Goal: Task Accomplishment & Management: Manage account settings

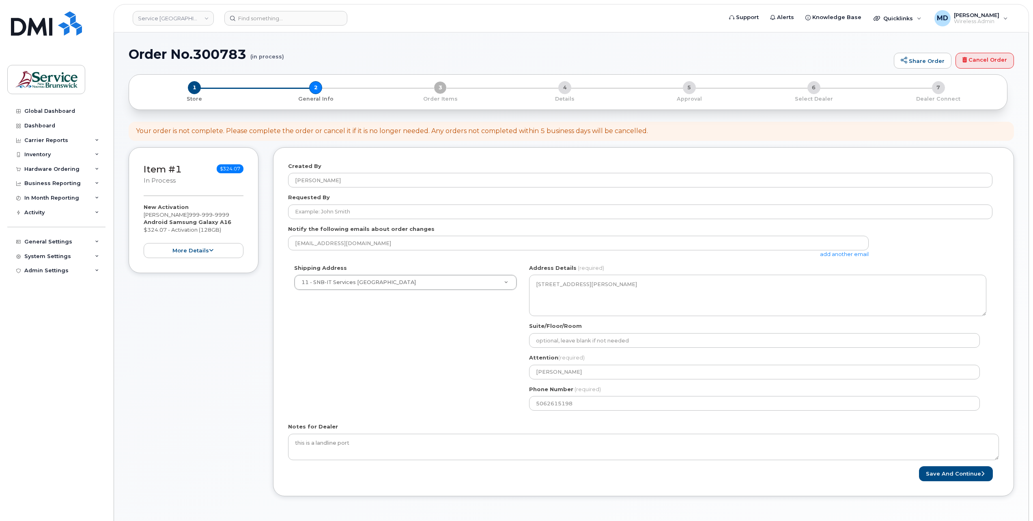
select select
click at [980, 62] on link "Cancel Order" at bounding box center [984, 61] width 58 height 16
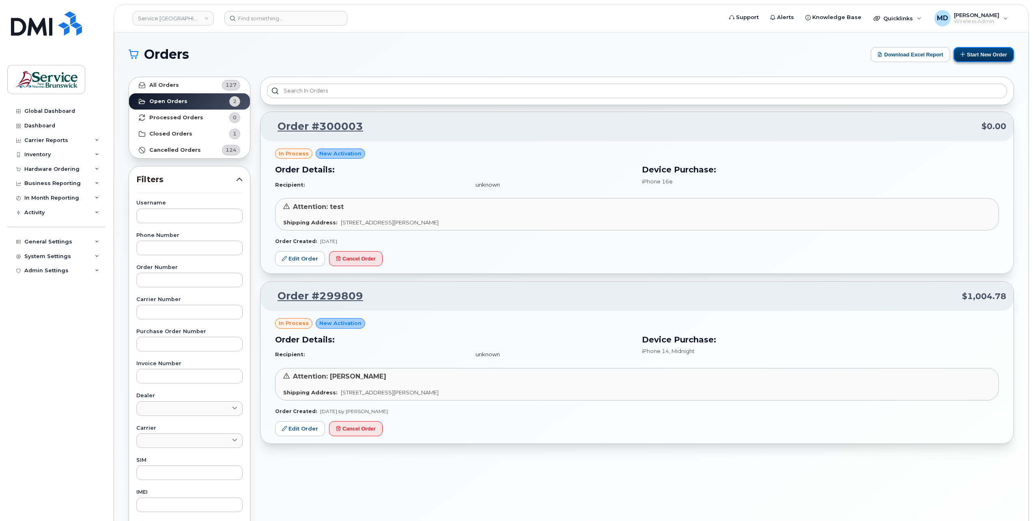
click at [976, 54] on button "Start New Order" at bounding box center [983, 54] width 60 height 15
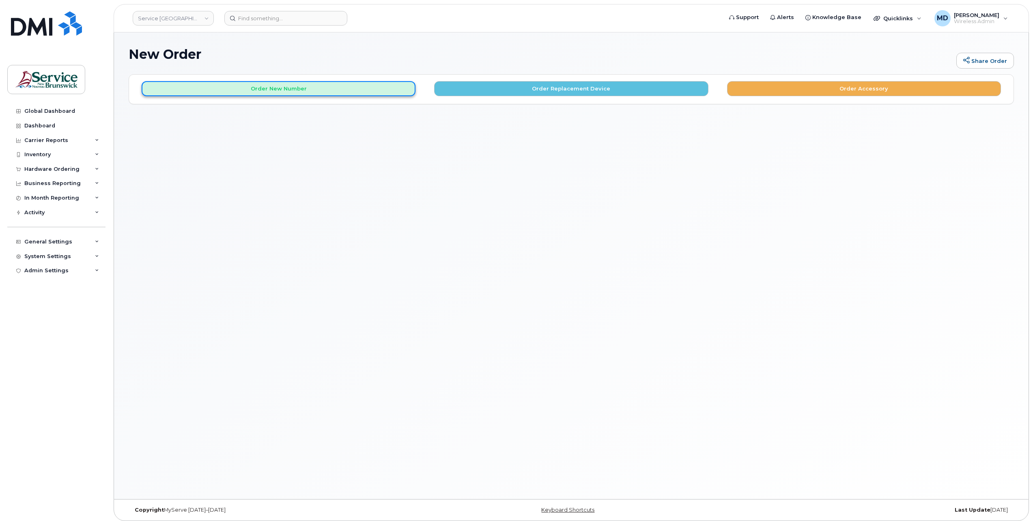
click at [307, 83] on button "Order New Number" at bounding box center [279, 88] width 274 height 15
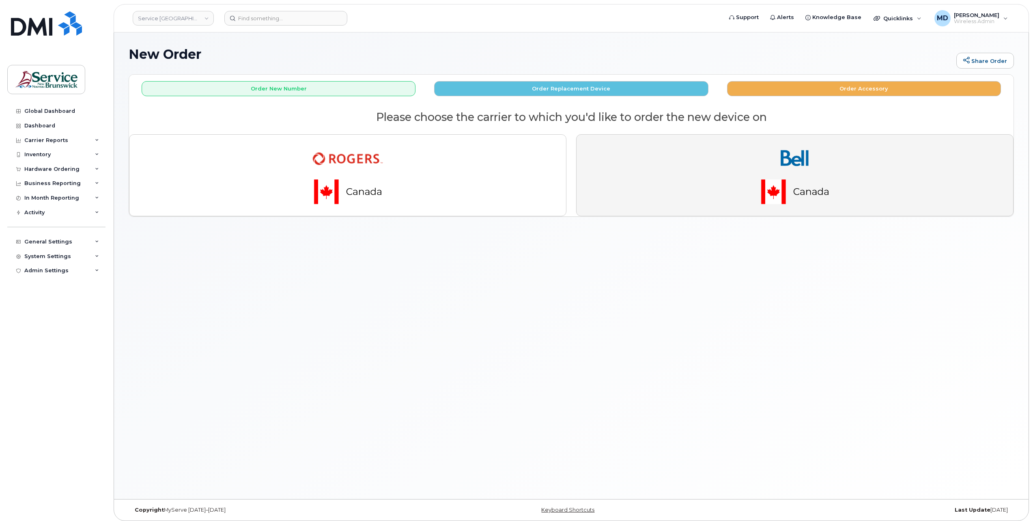
click at [751, 184] on img "button" at bounding box center [795, 175] width 114 height 68
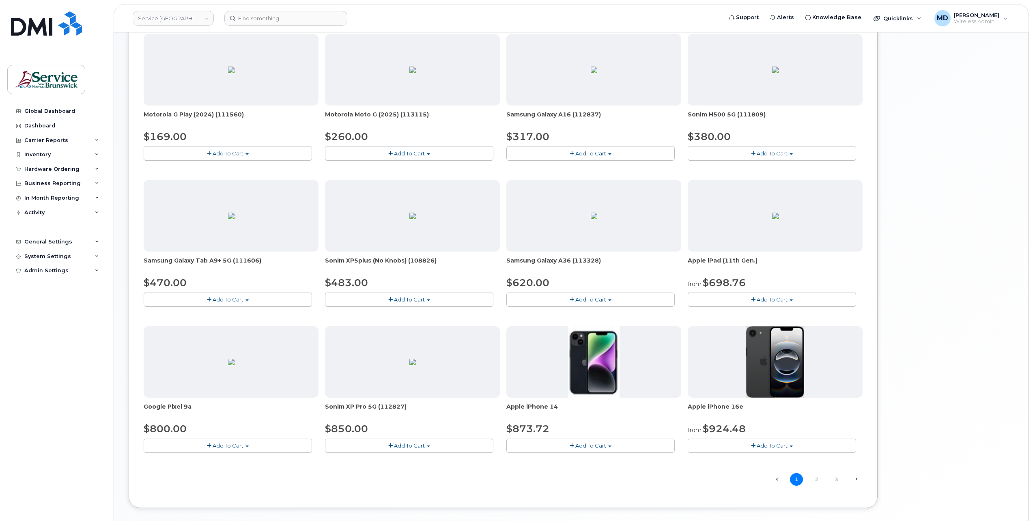
scroll to position [307, 0]
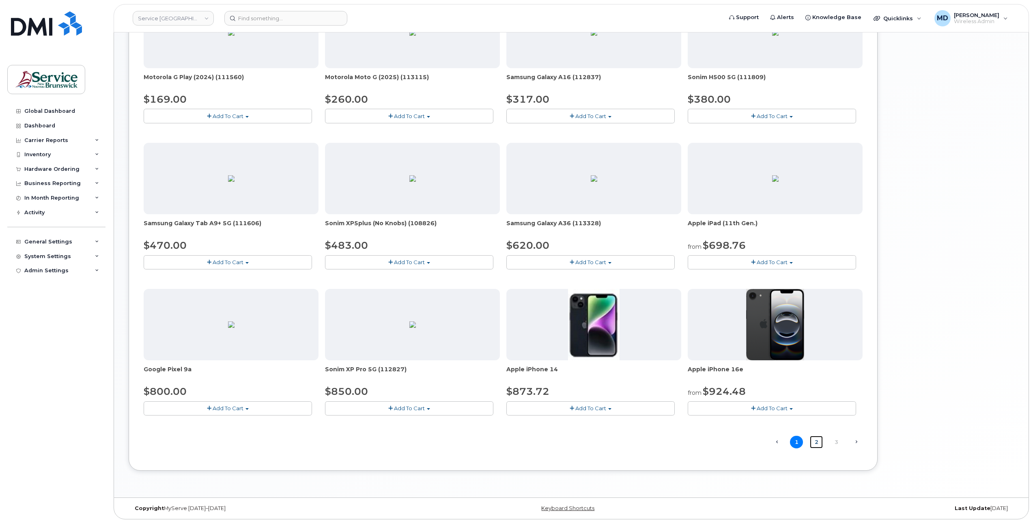
click at [817, 440] on link "2" at bounding box center [815, 442] width 13 height 13
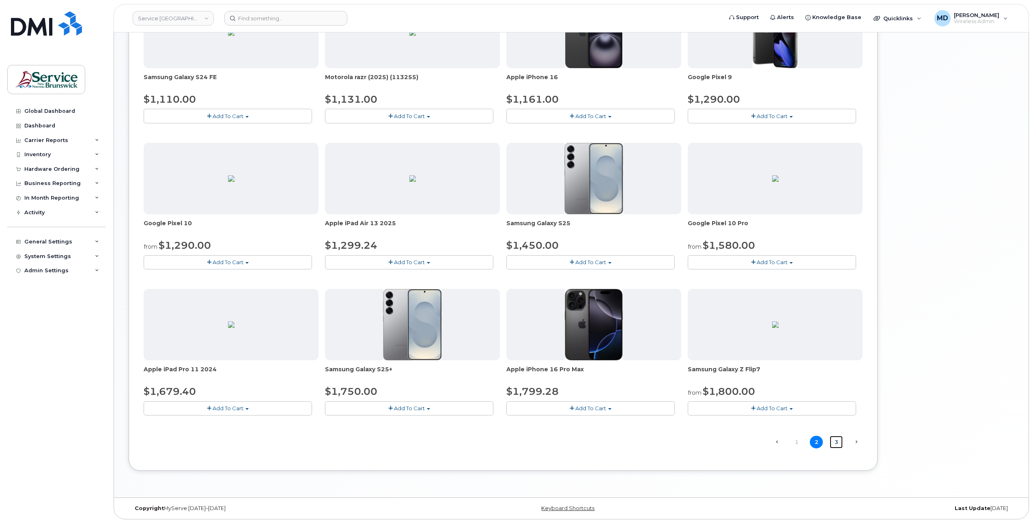
click at [840, 436] on link "3" at bounding box center [835, 442] width 13 height 13
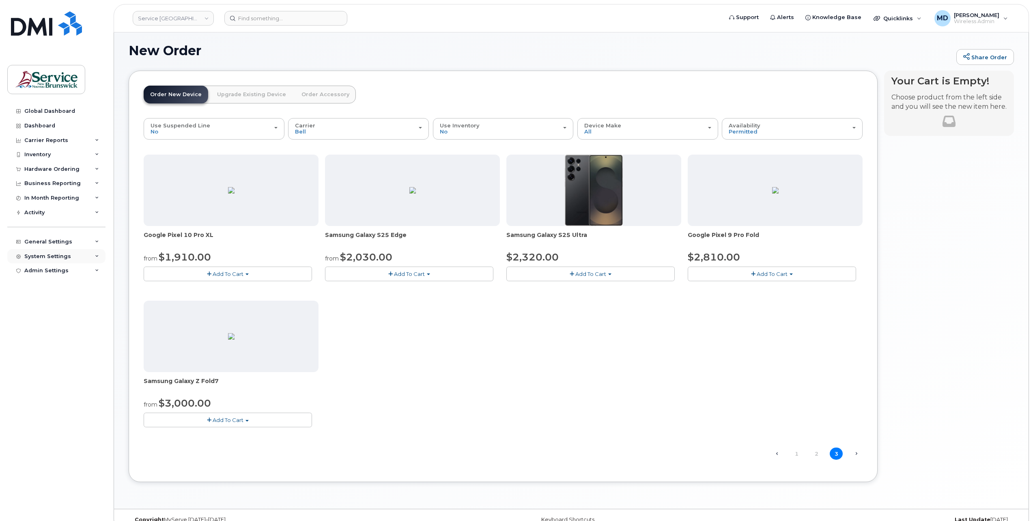
click at [53, 254] on div "System Settings" at bounding box center [47, 256] width 47 height 6
drag, startPoint x: 56, startPoint y: 364, endPoint x: 94, endPoint y: 363, distance: 38.5
click at [56, 364] on div "Hardware Ordering" at bounding box center [55, 364] width 55 height 7
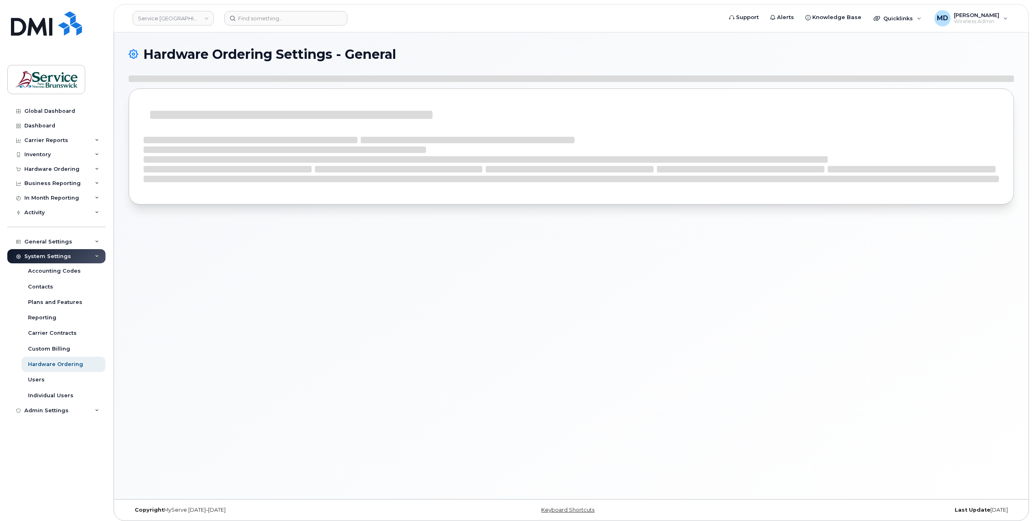
select select "admins"
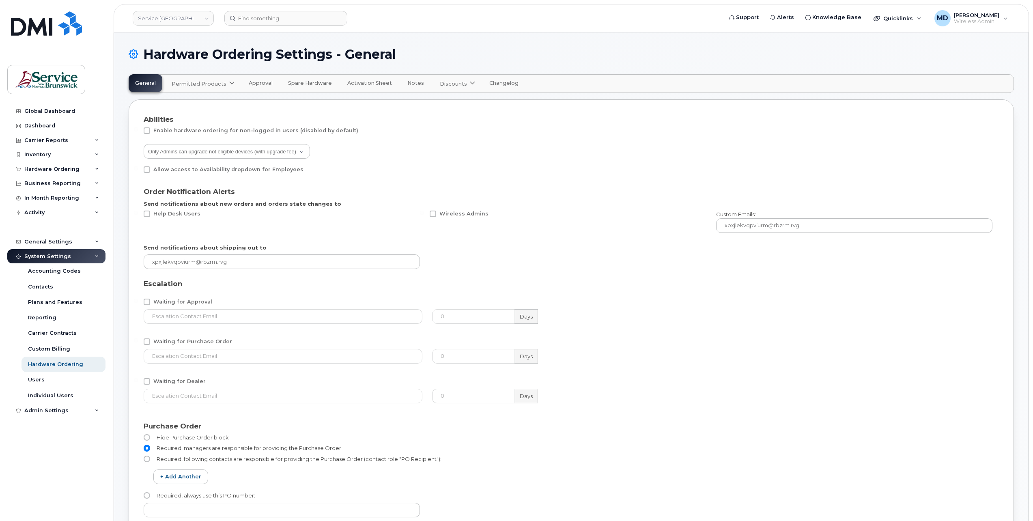
click at [184, 84] on span "Permitted Products" at bounding box center [199, 84] width 55 height 8
click at [175, 102] on span "Bell" at bounding box center [179, 103] width 11 height 9
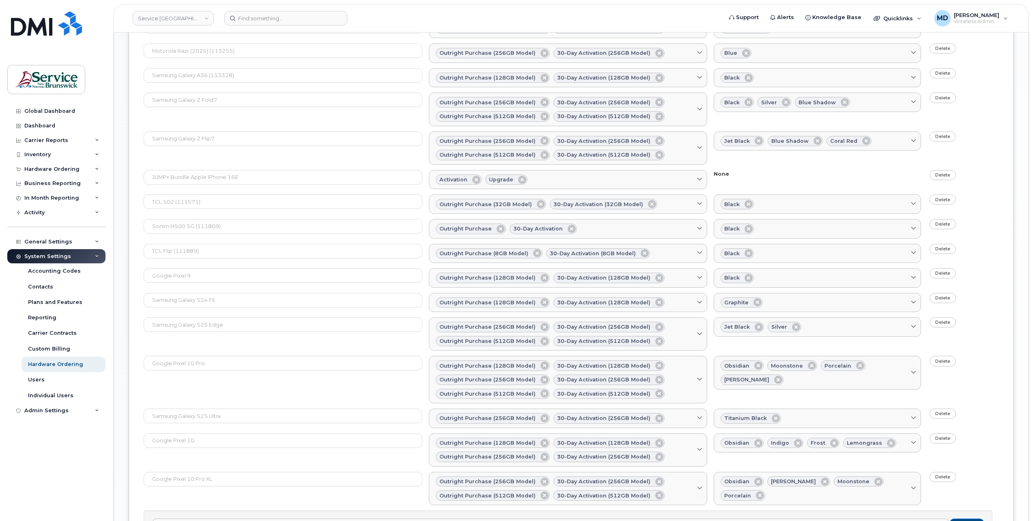
scroll to position [788, 0]
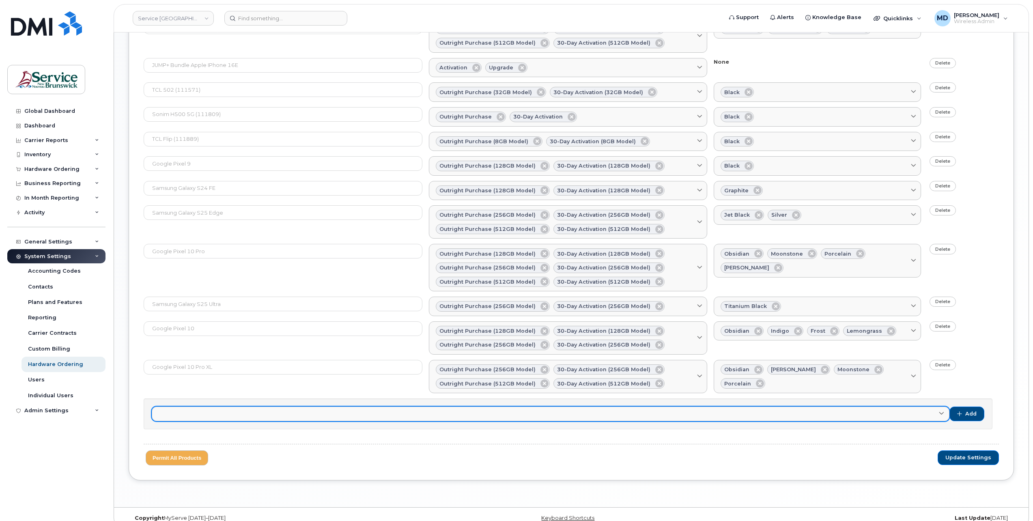
click at [217, 406] on link at bounding box center [550, 413] width 797 height 15
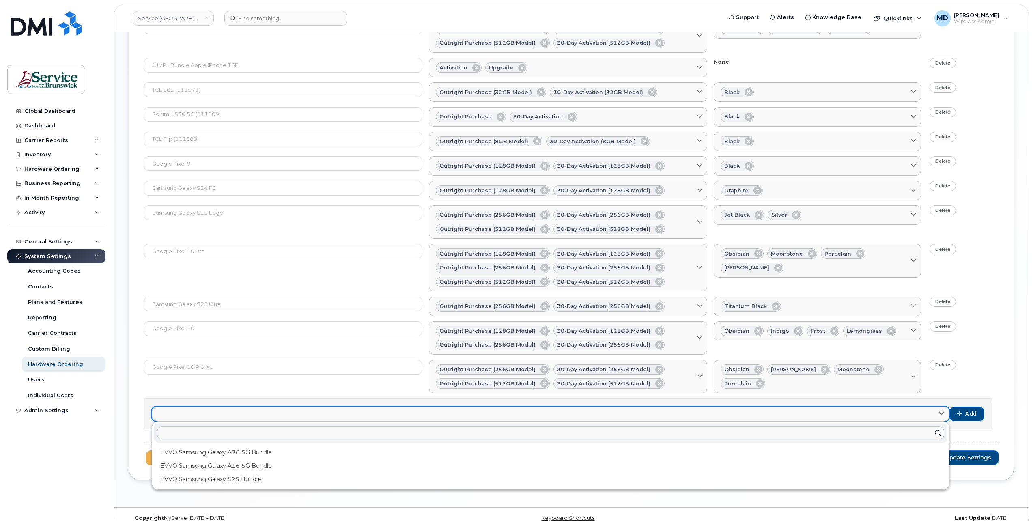
click at [217, 406] on link at bounding box center [550, 413] width 797 height 15
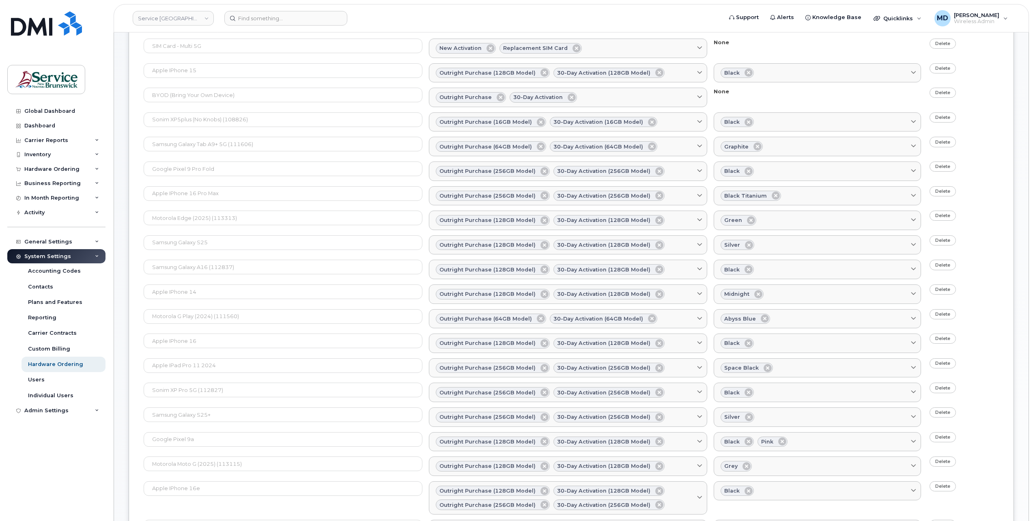
scroll to position [0, 0]
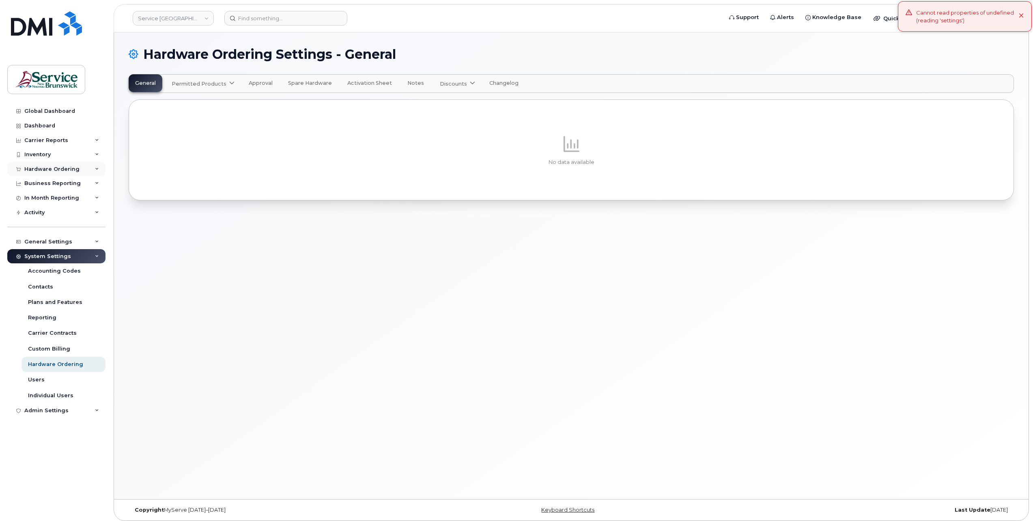
click at [41, 165] on div "Hardware Ordering" at bounding box center [56, 169] width 98 height 15
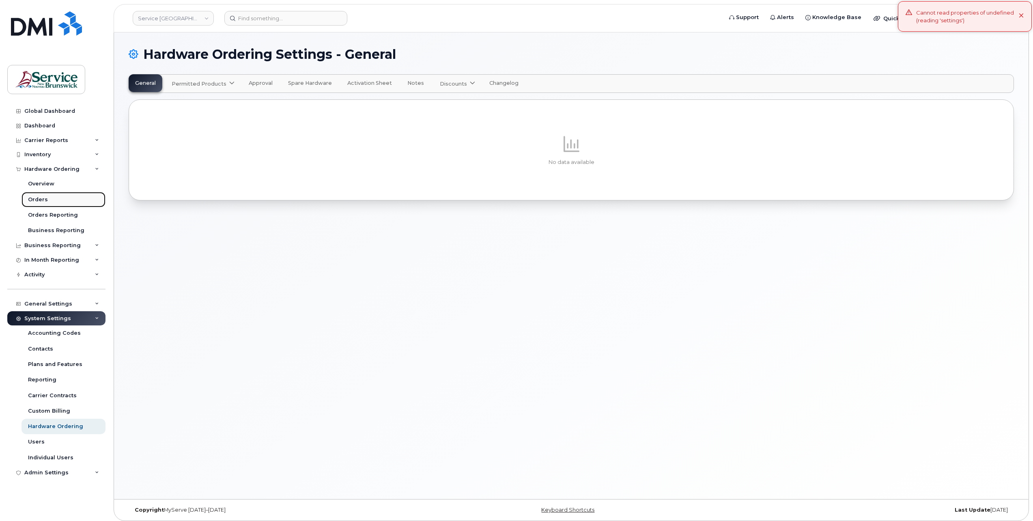
click at [40, 202] on div "Orders" at bounding box center [38, 199] width 20 height 7
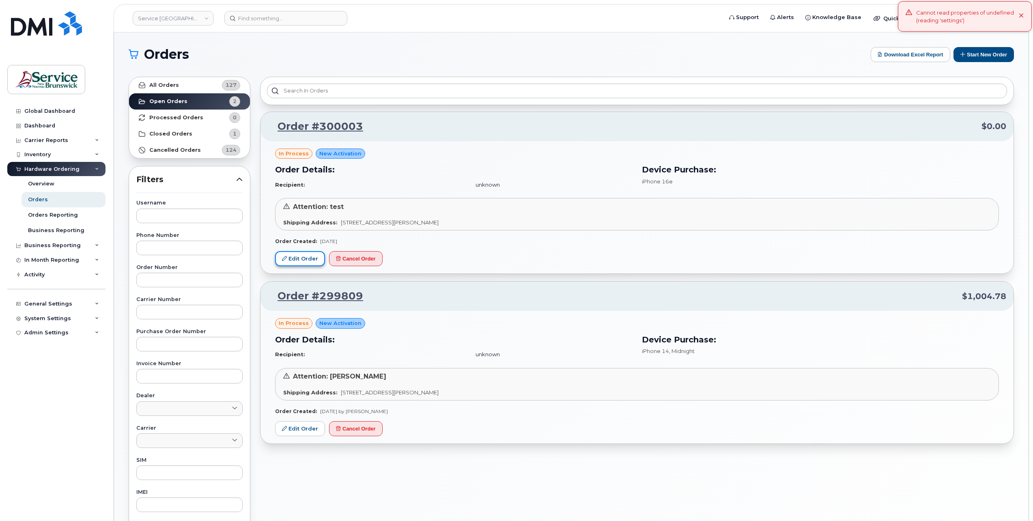
click at [307, 253] on link "Edit Order" at bounding box center [300, 258] width 50 height 15
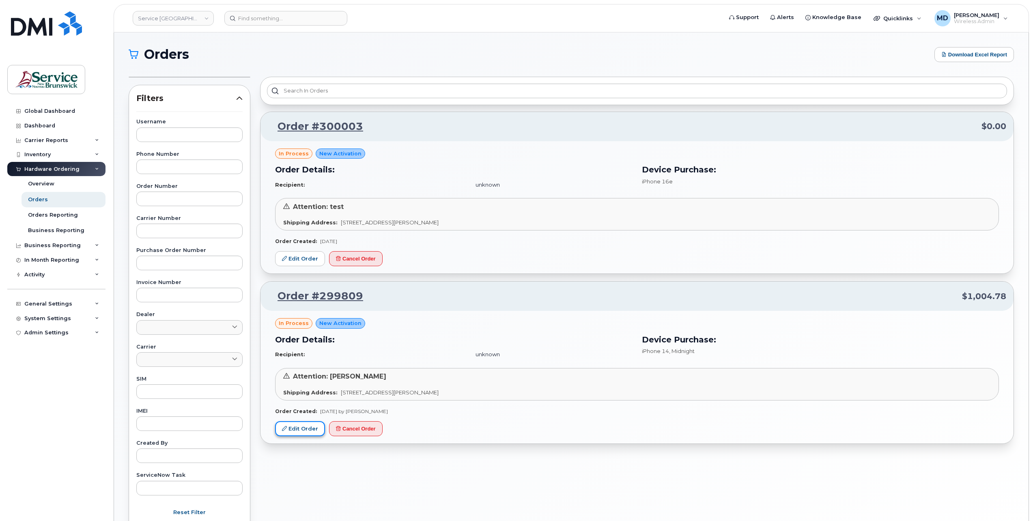
click at [307, 427] on link "Edit Order" at bounding box center [300, 428] width 50 height 15
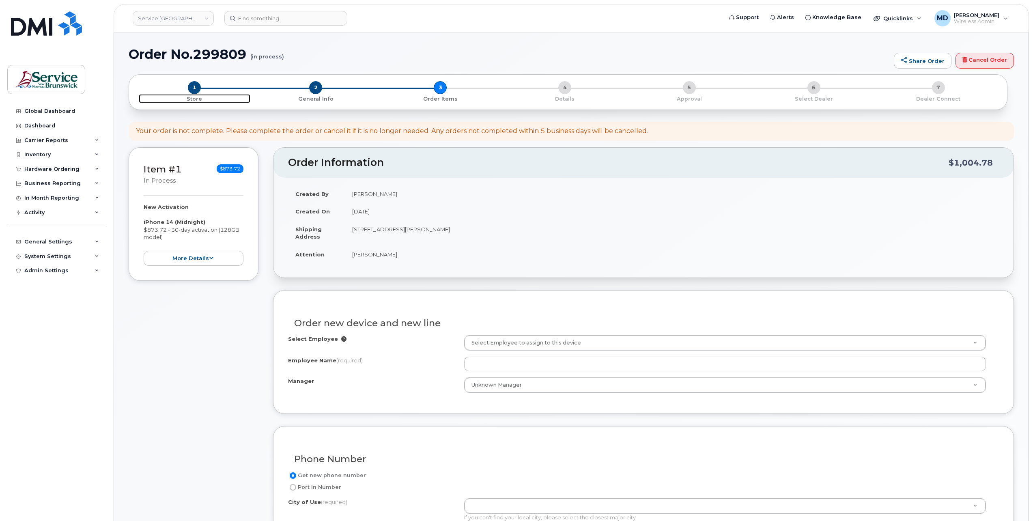
click at [193, 89] on span "1" at bounding box center [194, 87] width 13 height 13
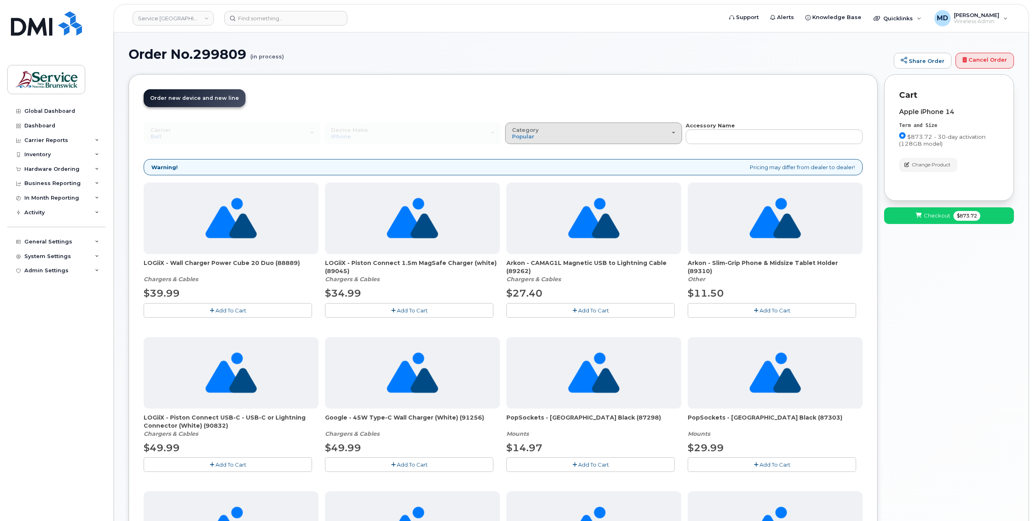
click at [605, 133] on div "Category Popular" at bounding box center [593, 133] width 163 height 13
click at [550, 153] on div "All" at bounding box center [593, 152] width 173 height 10
click at [929, 166] on span "Change Product" at bounding box center [930, 164] width 39 height 7
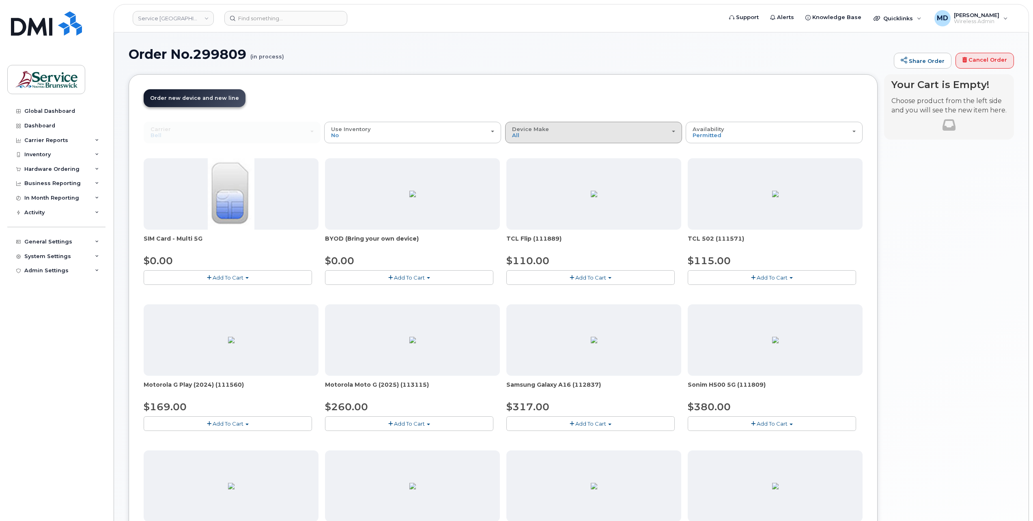
click at [592, 133] on div "Device Make All Aircard Android Cell Phone iPhone Tablet" at bounding box center [593, 132] width 163 height 13
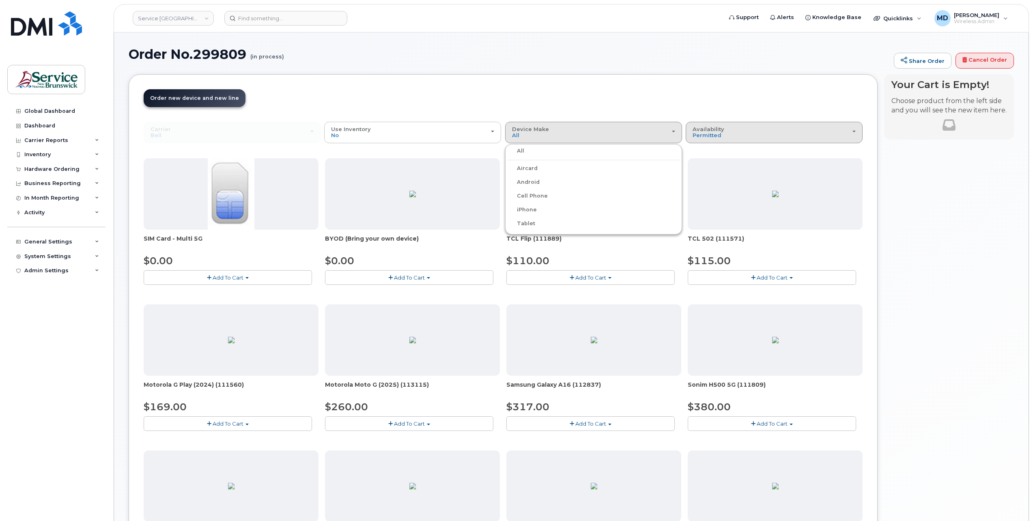
click at [736, 139] on button "Availability Permitted All" at bounding box center [773, 132] width 177 height 21
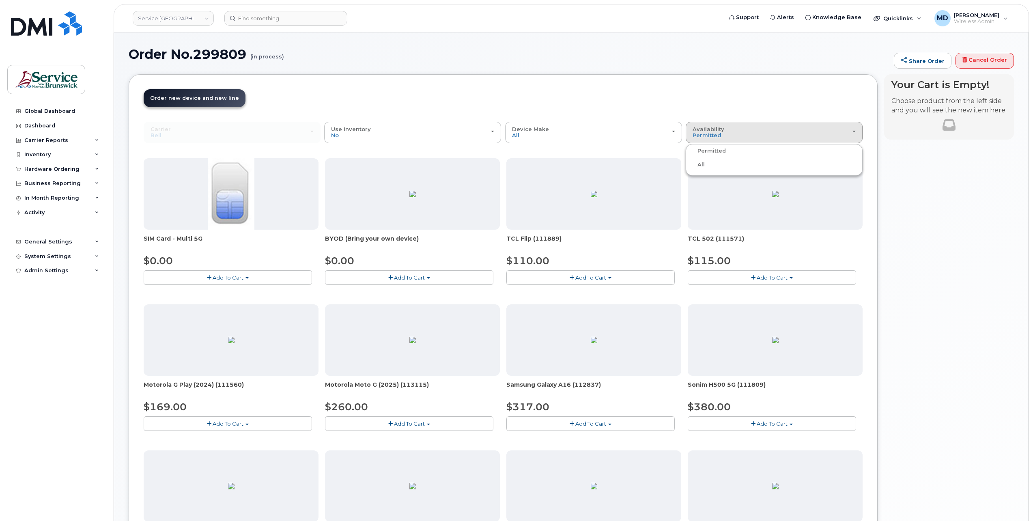
click at [660, 102] on header "Order New Device Upgrade Existing Device Order Accessory Order new device and n…" at bounding box center [503, 105] width 719 height 32
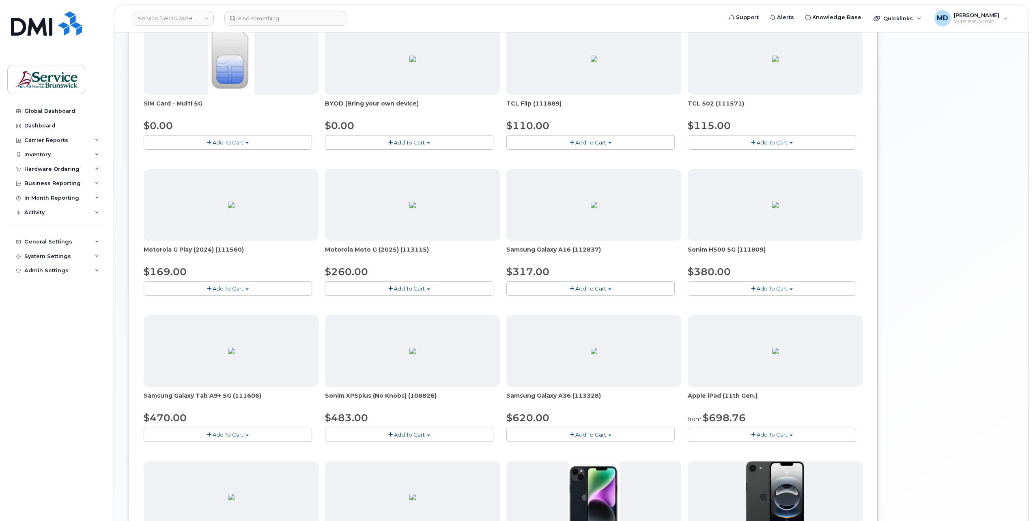
scroll to position [307, 0]
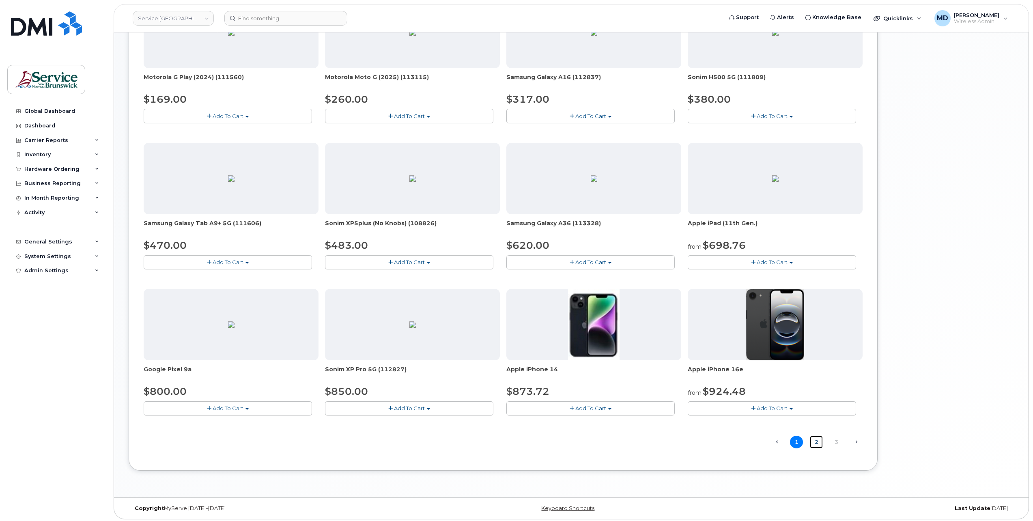
click at [821, 440] on link "2" at bounding box center [815, 442] width 13 height 13
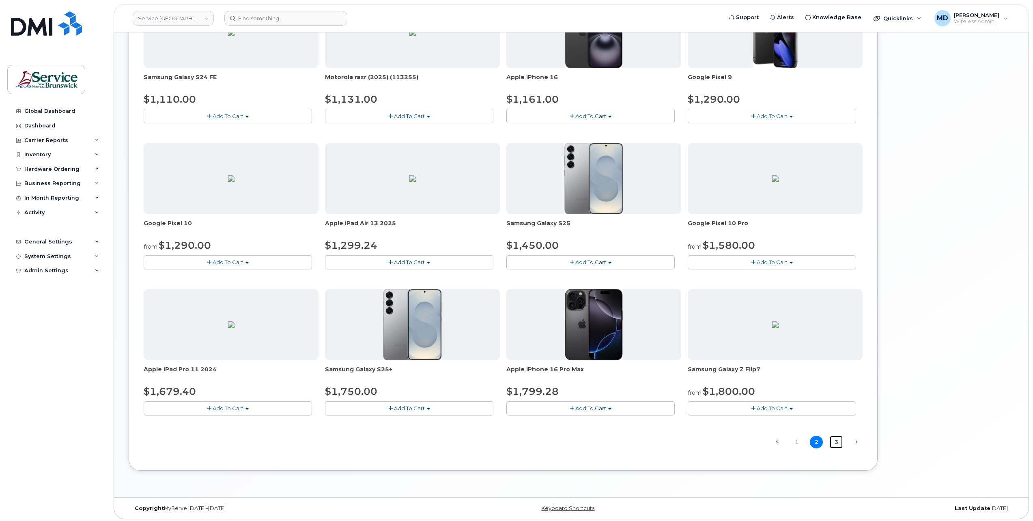
click at [835, 440] on link "3" at bounding box center [835, 442] width 13 height 13
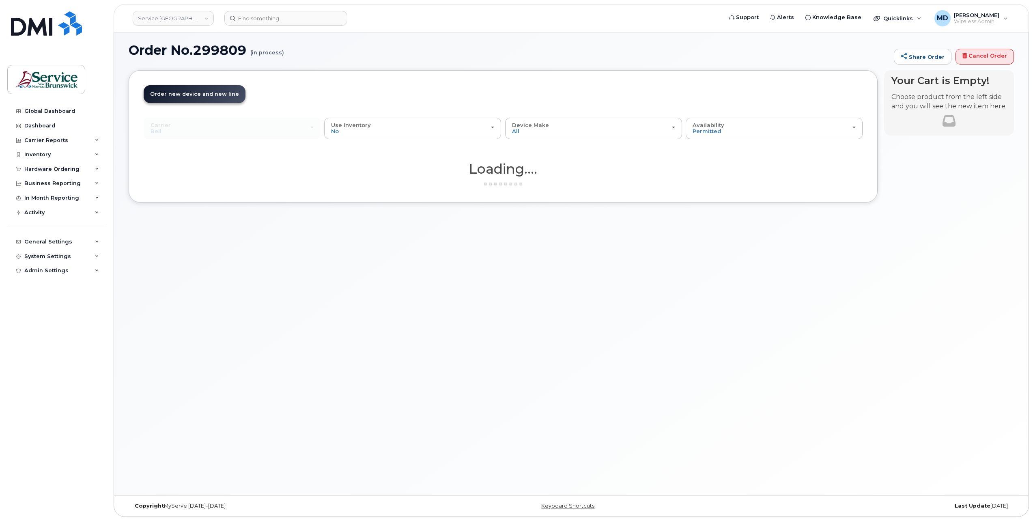
scroll to position [4, 0]
